Goal: Transaction & Acquisition: Purchase product/service

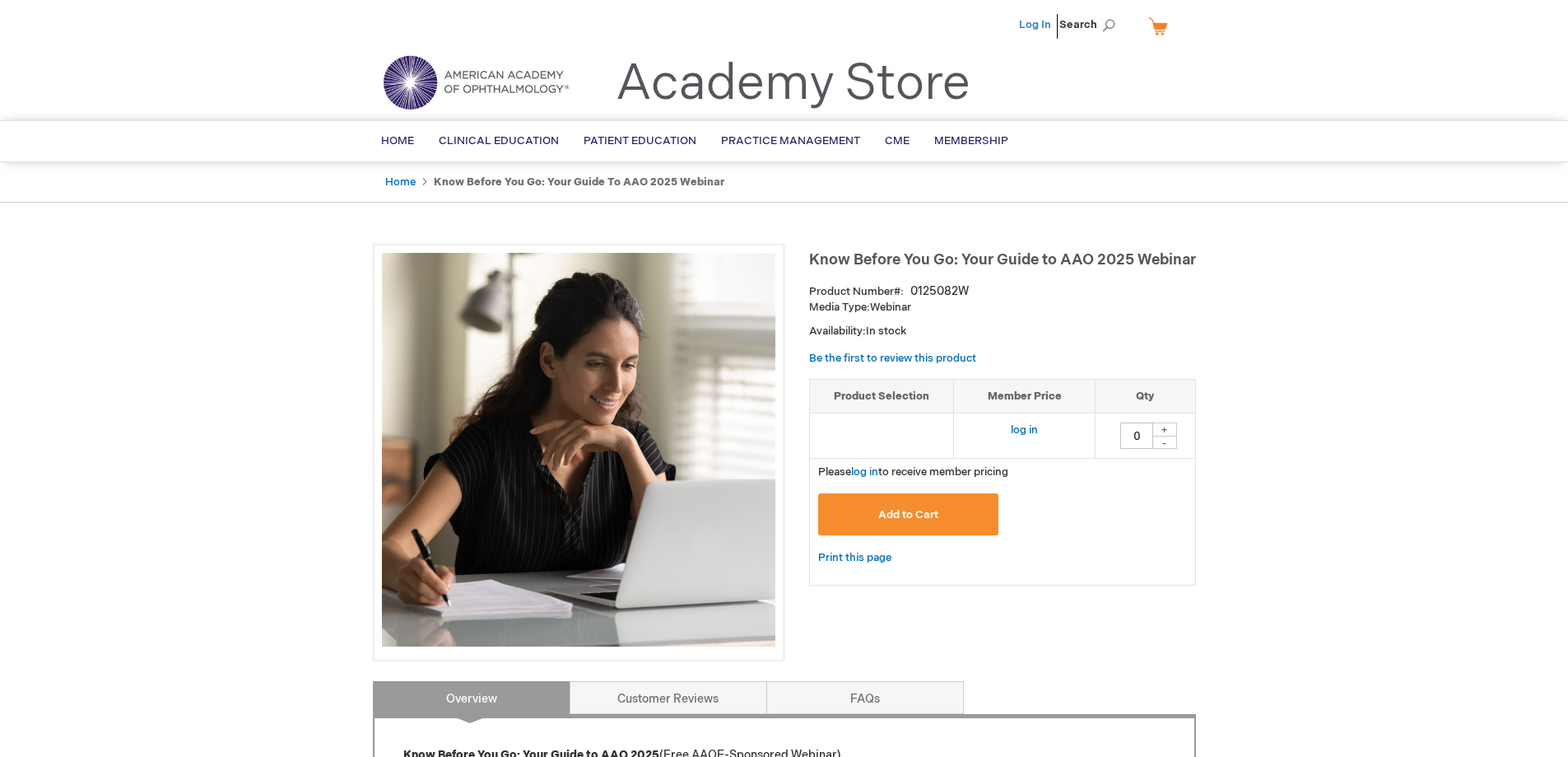
click at [1022, 28] on link "Log In" at bounding box center [1035, 25] width 32 height 13
click at [1166, 426] on div "+" at bounding box center [1165, 429] width 25 height 14
type input "1"
click at [940, 514] on button "Add to Cart" at bounding box center [908, 514] width 181 height 42
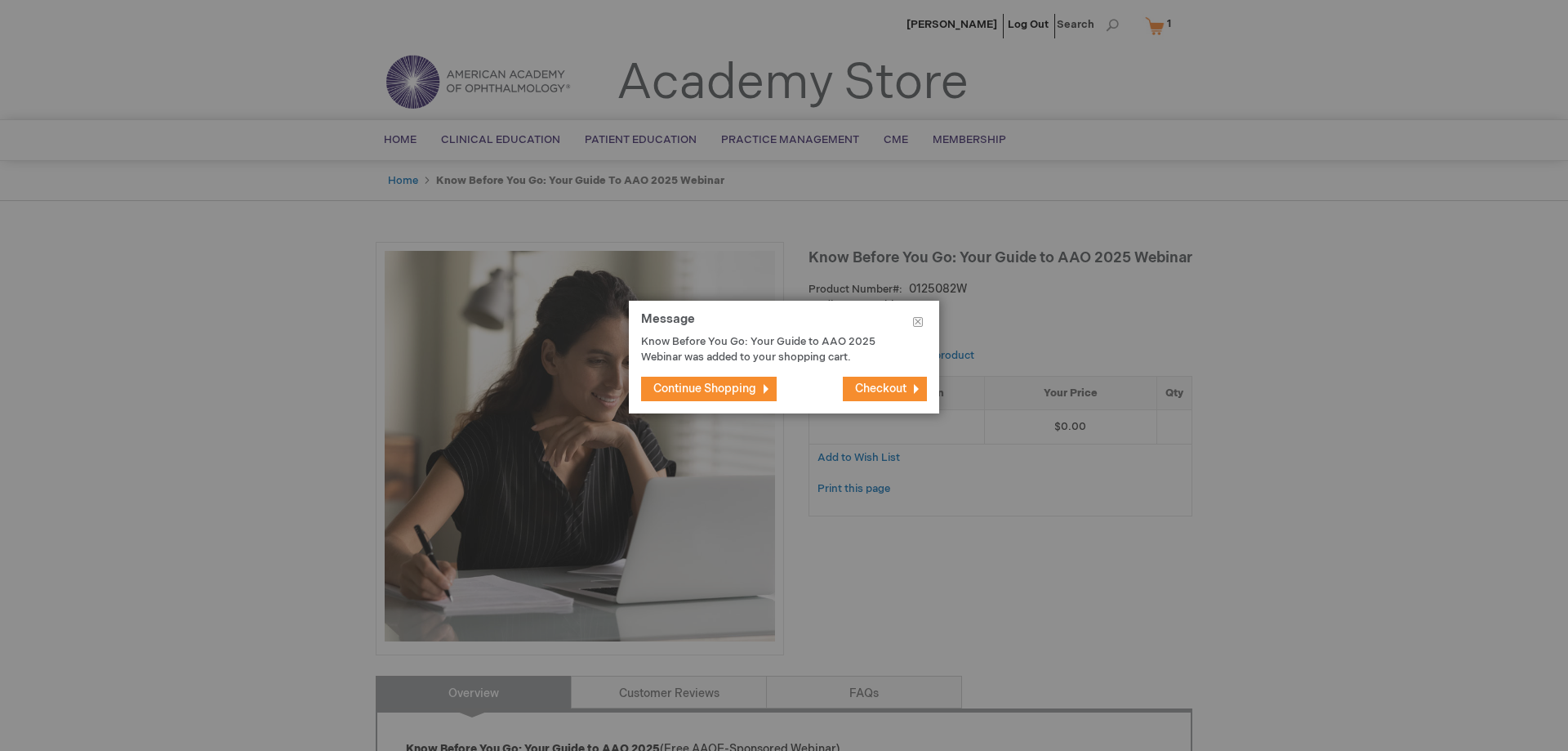
click at [873, 386] on span "Checkout" at bounding box center [880, 389] width 52 height 14
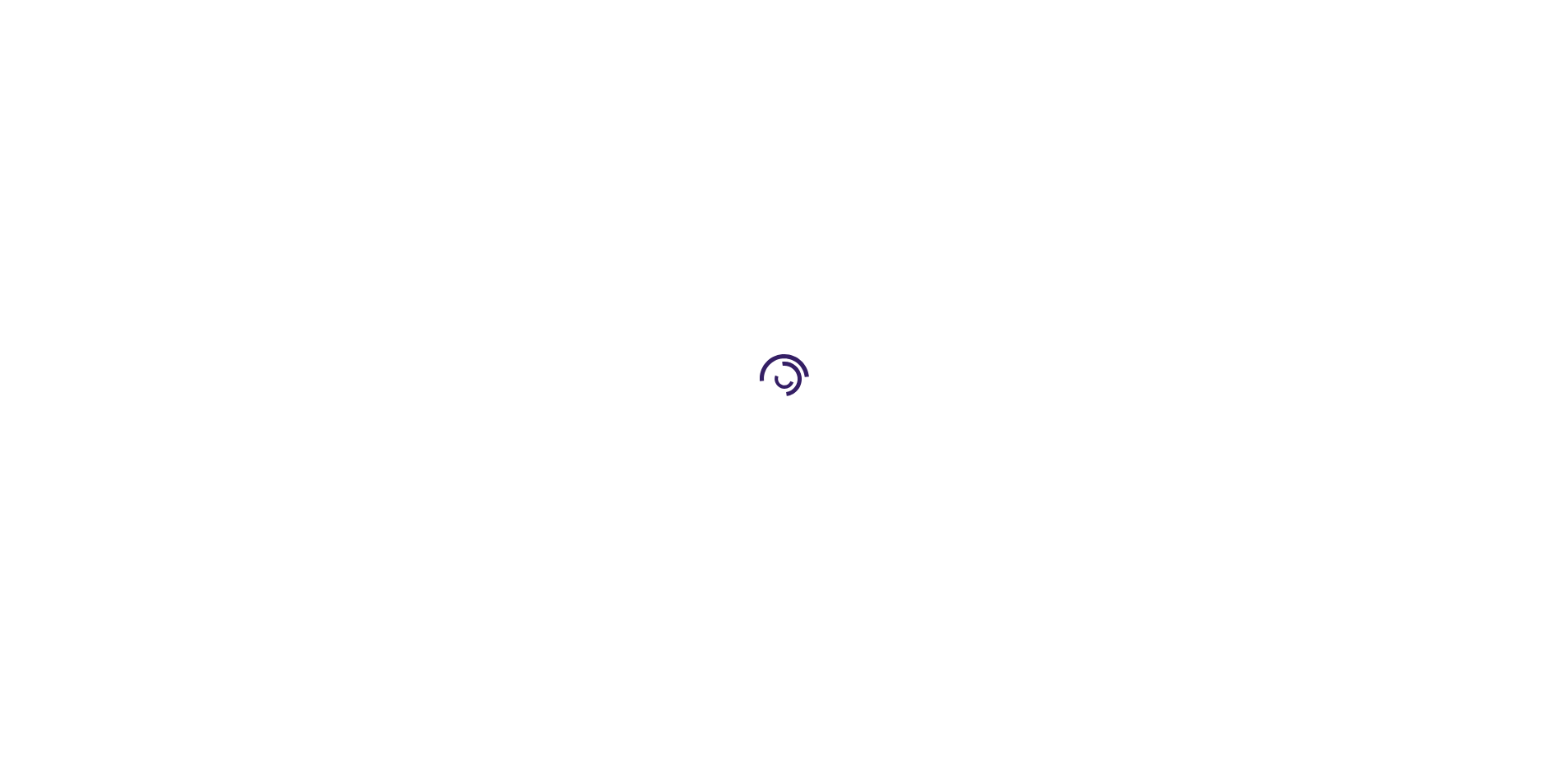
select select "US"
select select "44"
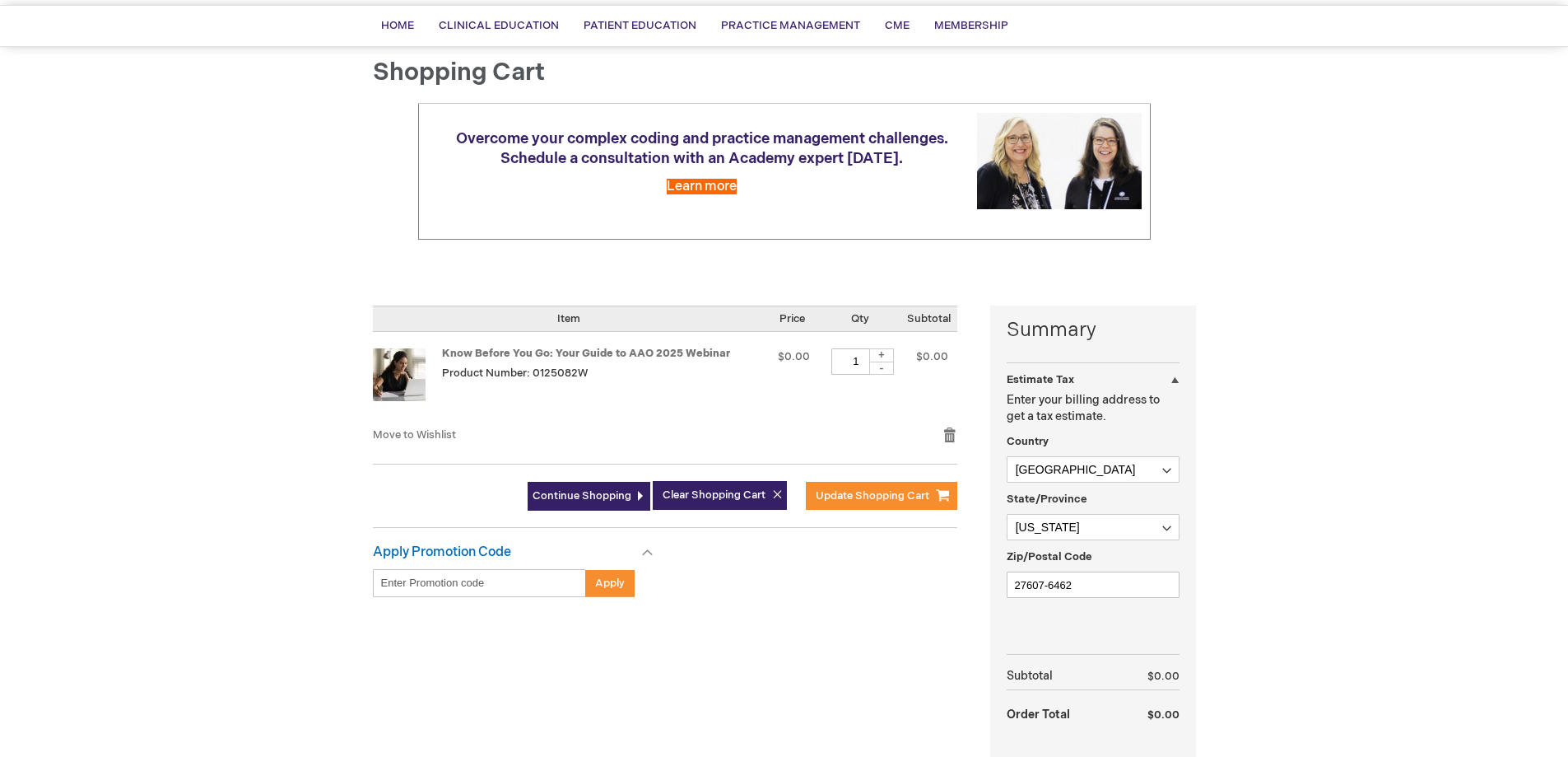
scroll to position [165, 0]
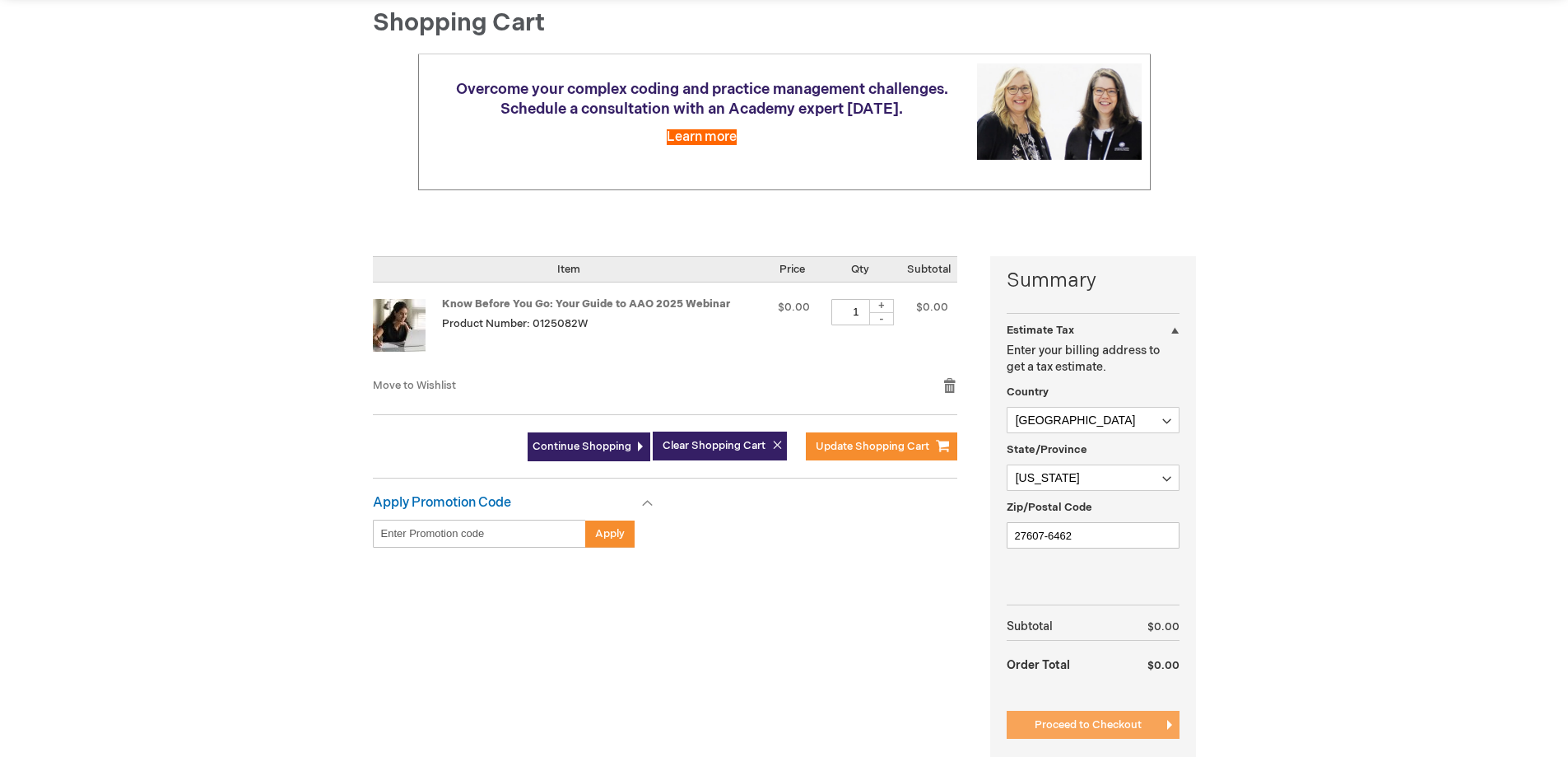
click at [1057, 728] on span "Proceed to Checkout" at bounding box center [1087, 725] width 107 height 13
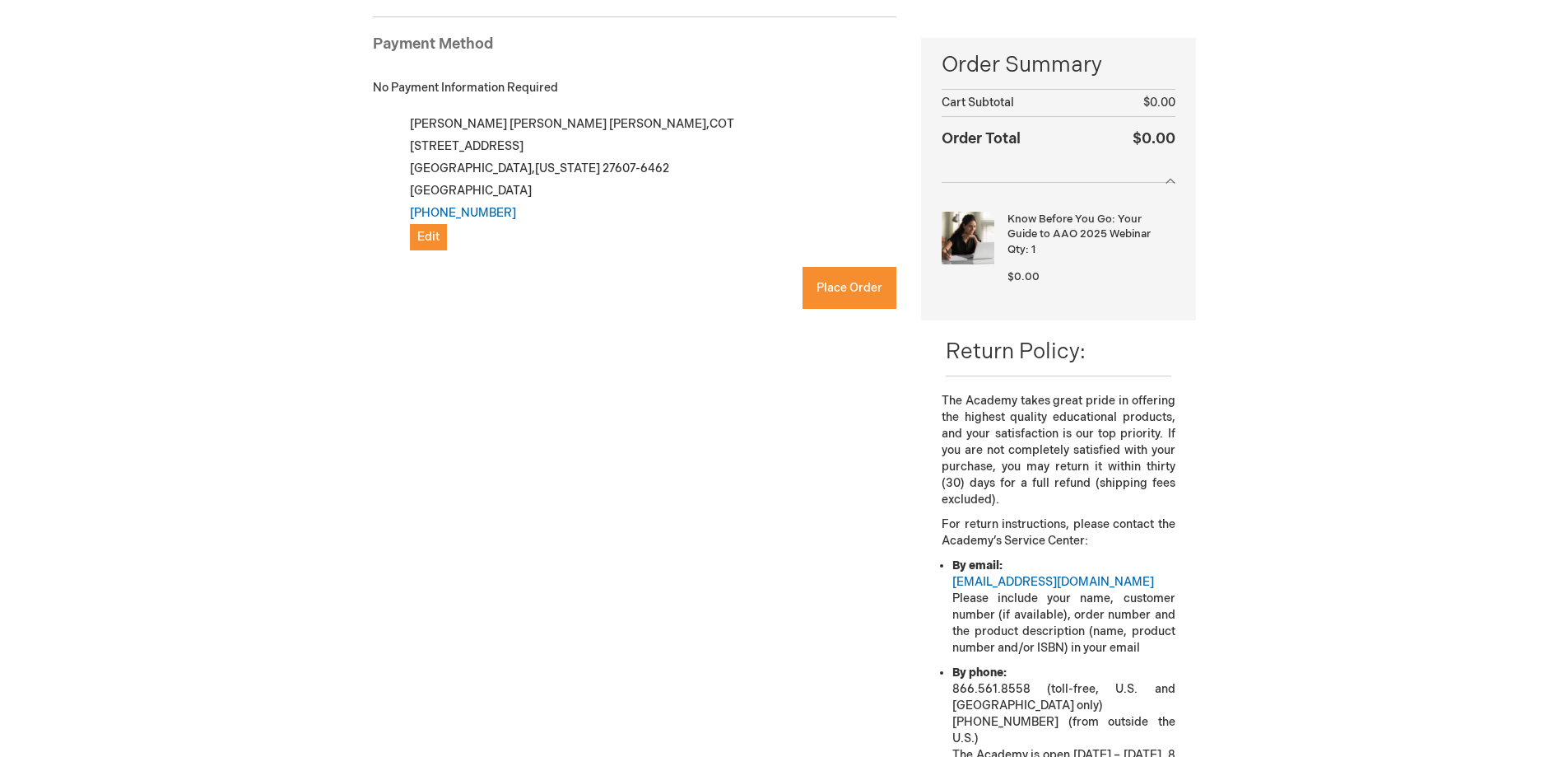
checkbox input "true"
click at [848, 298] on button "Place Order" at bounding box center [849, 287] width 94 height 42
